Goal: Task Accomplishment & Management: Manage account settings

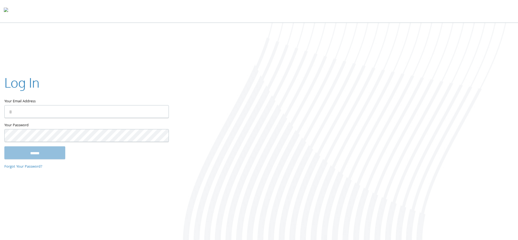
type input "**********"
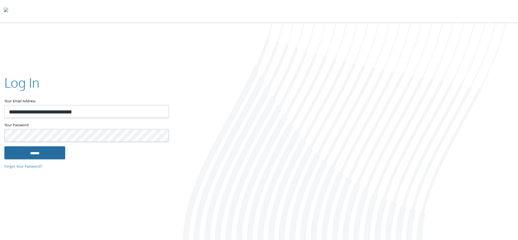
click at [40, 151] on input "******" at bounding box center [34, 152] width 61 height 13
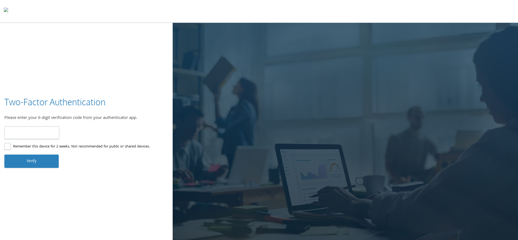
click at [42, 134] on input "number" at bounding box center [31, 132] width 55 height 13
type input "******"
